Goal: Task Accomplishment & Management: Manage account settings

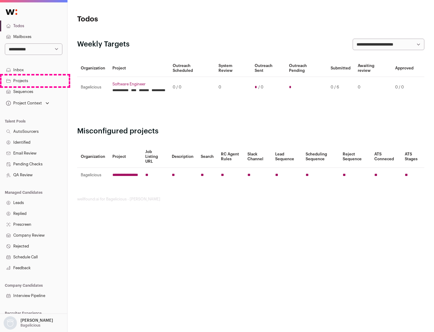
click at [33, 80] on link "Projects" at bounding box center [33, 80] width 67 height 11
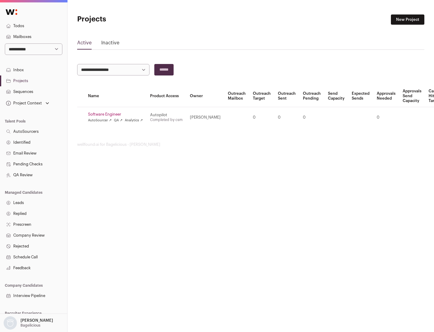
click at [117, 114] on link "Software Engineer" at bounding box center [115, 114] width 55 height 5
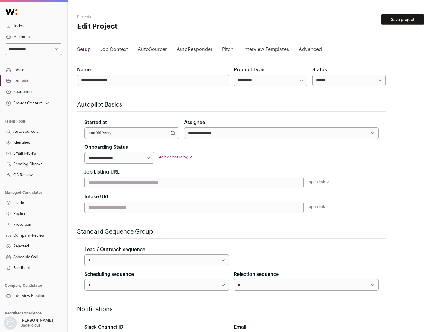
click at [403, 20] on button "Save project" at bounding box center [402, 19] width 43 height 10
